Goal: Transaction & Acquisition: Purchase product/service

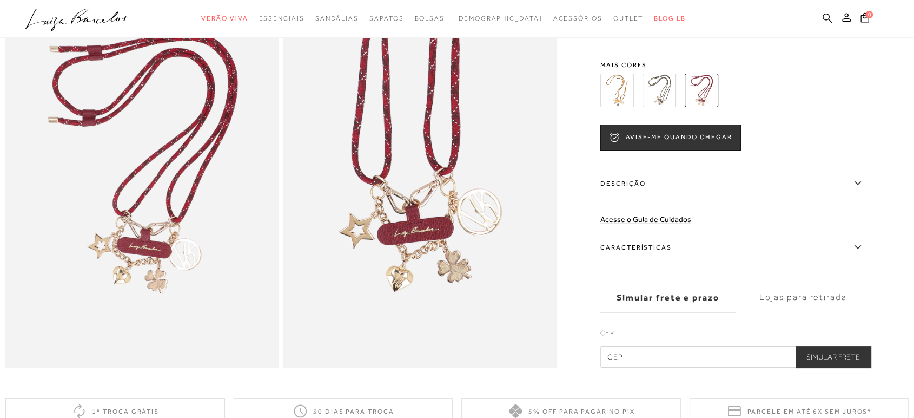
click at [824, 19] on icon at bounding box center [828, 18] width 10 height 10
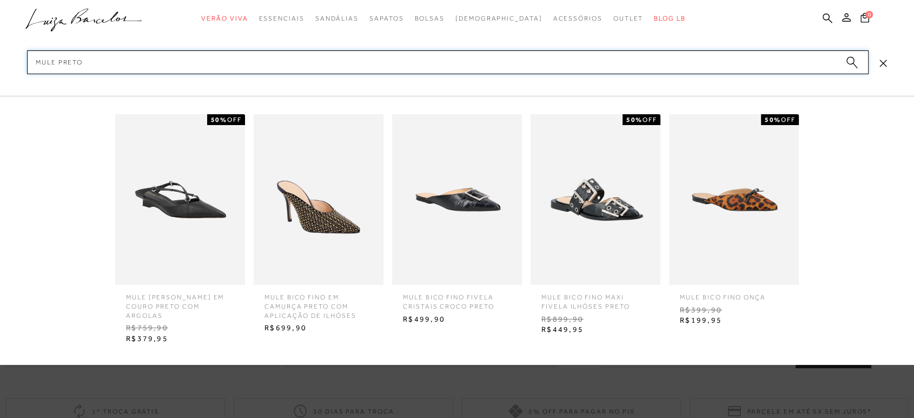
type input "MULE PRETO"
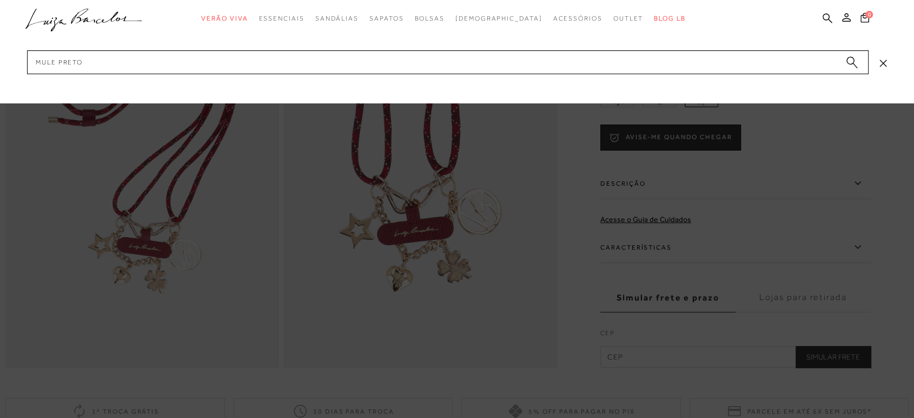
click at [851, 58] on circle "submit" at bounding box center [850, 61] width 8 height 8
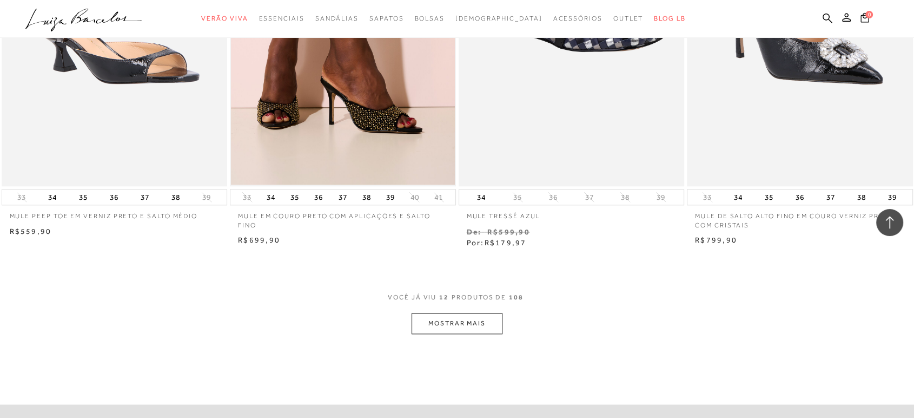
scroll to position [961, 0]
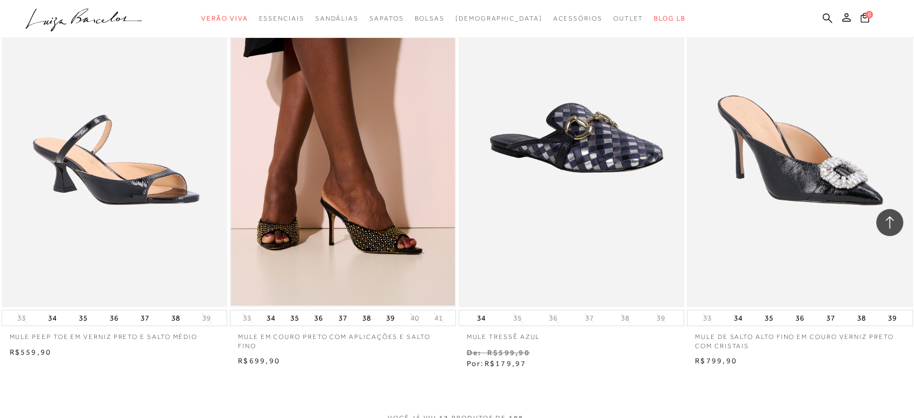
click at [833, 156] on img at bounding box center [800, 137] width 224 height 335
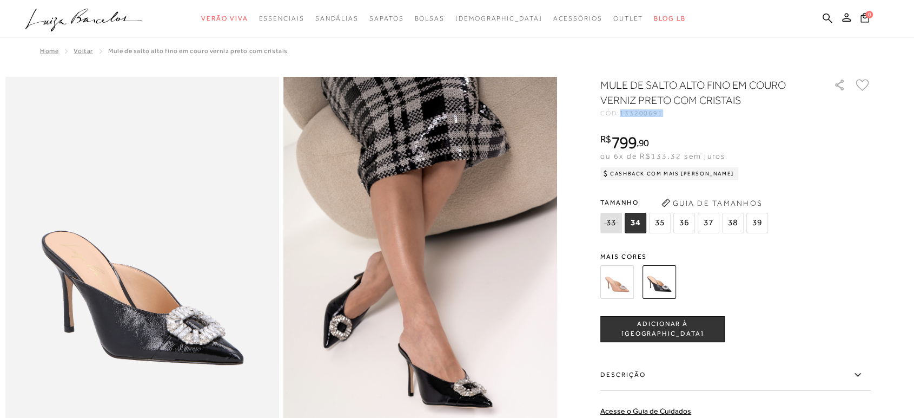
drag, startPoint x: 627, startPoint y: 110, endPoint x: 666, endPoint y: 115, distance: 39.2
click at [663, 114] on span "133200691" at bounding box center [641, 113] width 43 height 8
click at [659, 139] on div "R$ 799 , 90" at bounding box center [669, 142] width 138 height 17
drag, startPoint x: 628, startPoint y: 110, endPoint x: 669, endPoint y: 111, distance: 40.6
click at [669, 111] on div "CÓD: 133200691" at bounding box center [708, 113] width 216 height 6
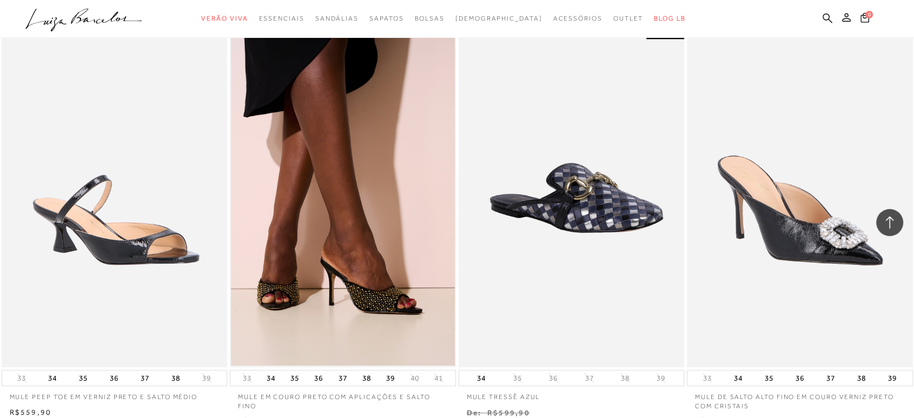
scroll to position [1021, 0]
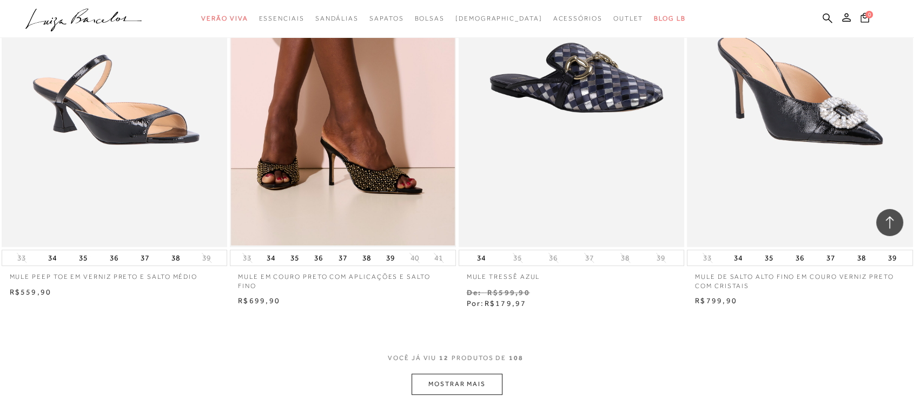
click at [446, 387] on button "MOSTRAR MAIS" at bounding box center [457, 383] width 91 height 21
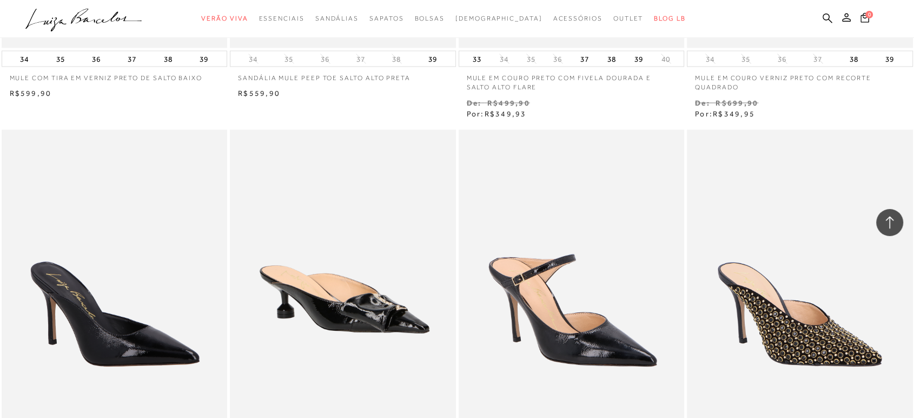
scroll to position [2163, 0]
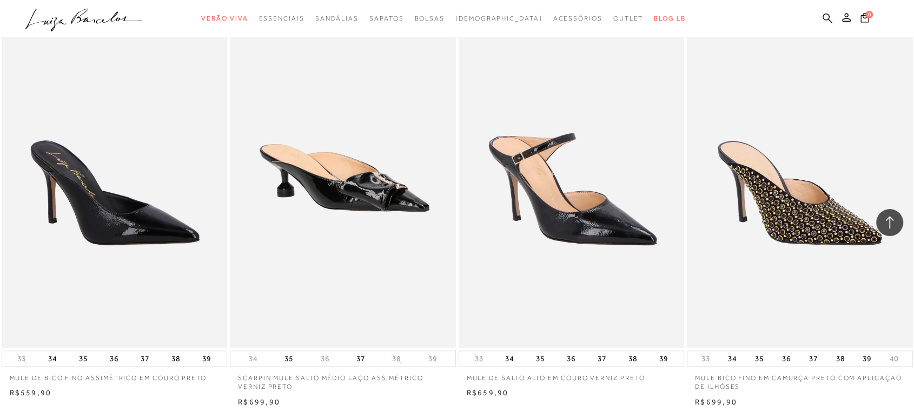
click at [116, 220] on img at bounding box center [115, 177] width 224 height 335
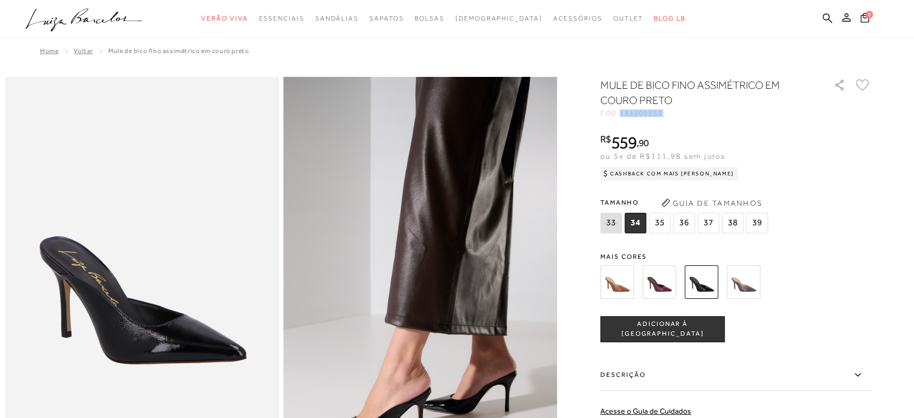
drag, startPoint x: 626, startPoint y: 114, endPoint x: 667, endPoint y: 113, distance: 40.6
click at [663, 113] on span "133200551" at bounding box center [641, 113] width 43 height 8
copy span "133200551"
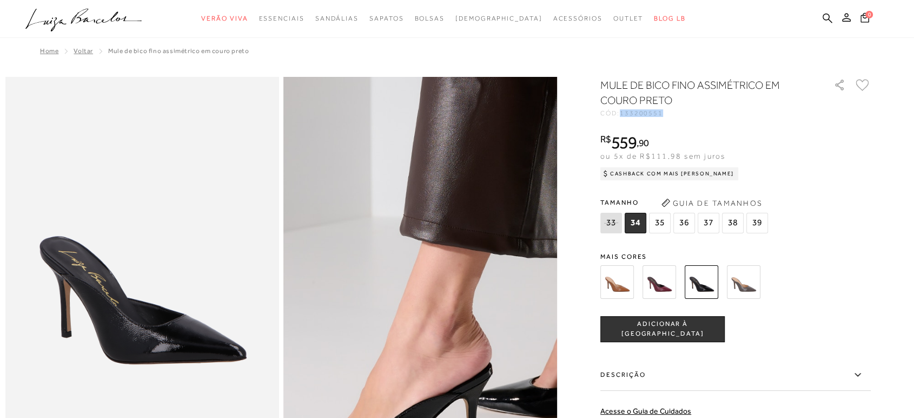
scroll to position [180, 0]
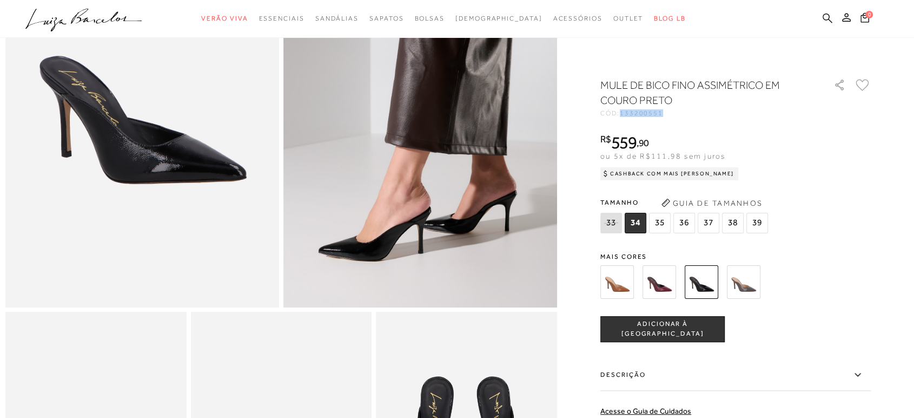
click at [828, 19] on icon at bounding box center [828, 18] width 10 height 10
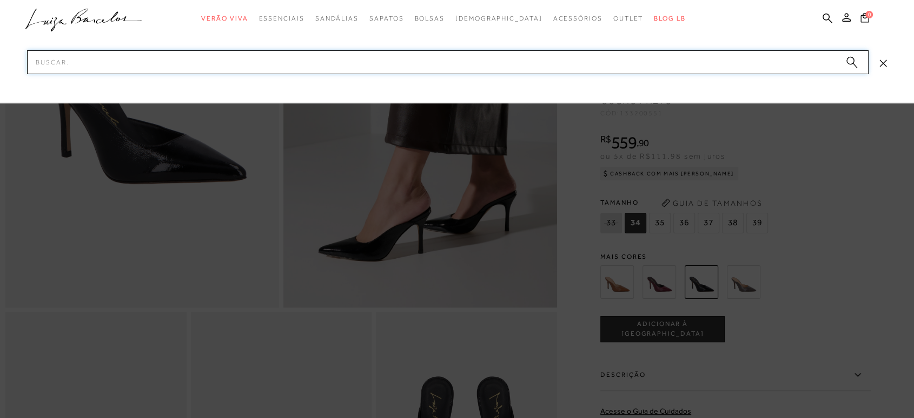
click at [374, 59] on input "Pesquisar" at bounding box center [448, 62] width 842 height 24
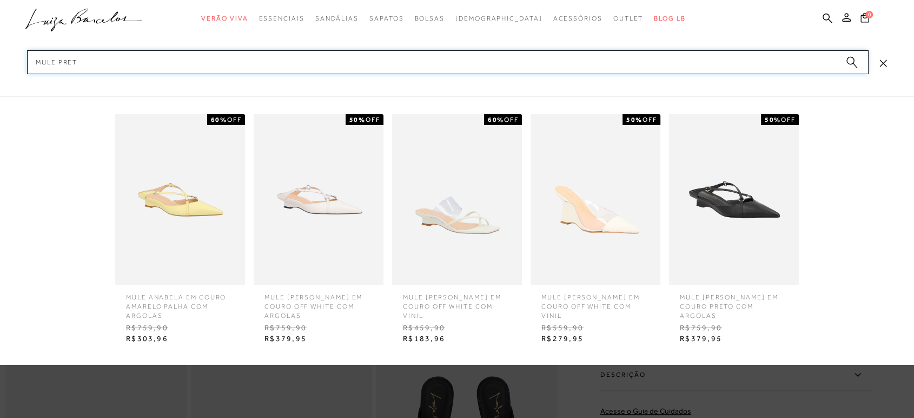
type input "MULE PRETO"
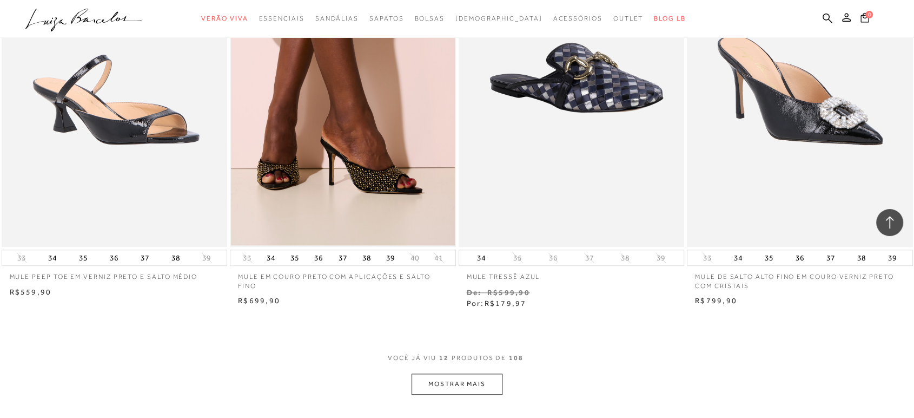
scroll to position [781, 0]
